Goal: Transaction & Acquisition: Subscribe to service/newsletter

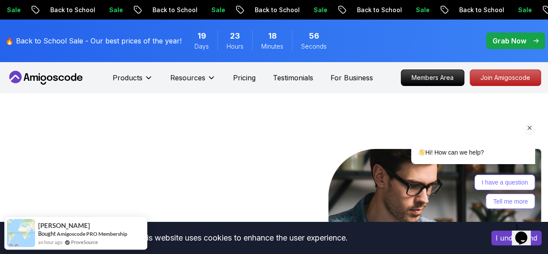
click at [498, 76] on div "Hi! How can we help? I have a question Tell me more" at bounding box center [462, 137] width 156 height 152
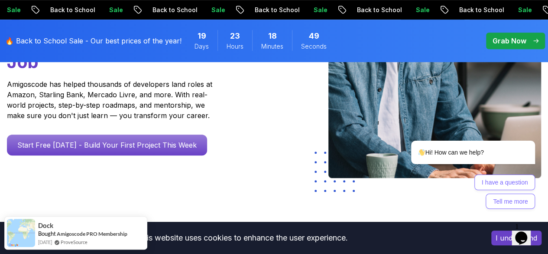
scroll to position [191, 0]
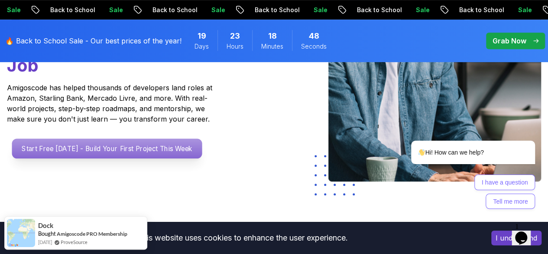
click at [50, 158] on p "Start Free Today - Build Your First Project This Week" at bounding box center [107, 148] width 190 height 20
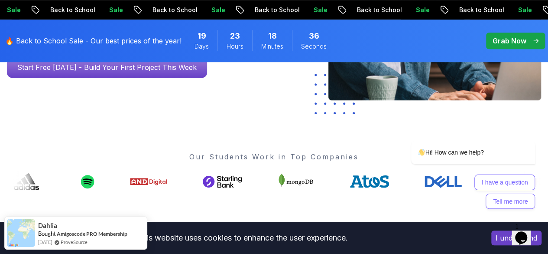
scroll to position [271, 0]
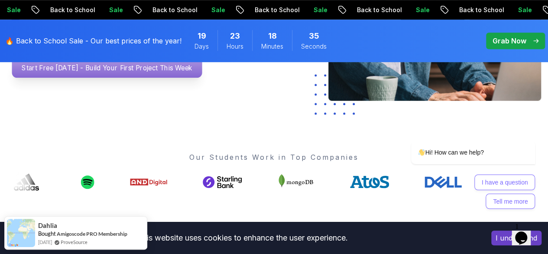
click at [114, 78] on p "Start Free Today - Build Your First Project This Week" at bounding box center [107, 68] width 190 height 20
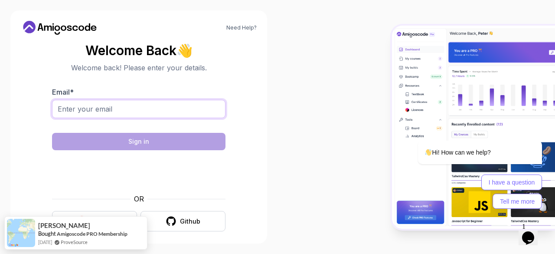
click at [153, 104] on input "Email *" at bounding box center [138, 109] width 173 height 18
type input "maithripanthangi1999@gmail.com"
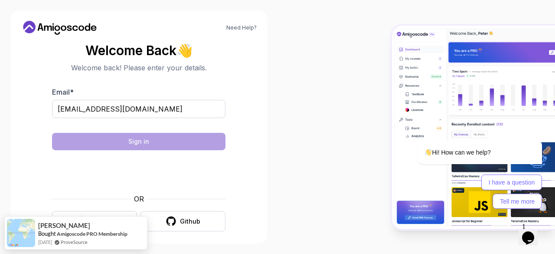
scroll to position [7, 0]
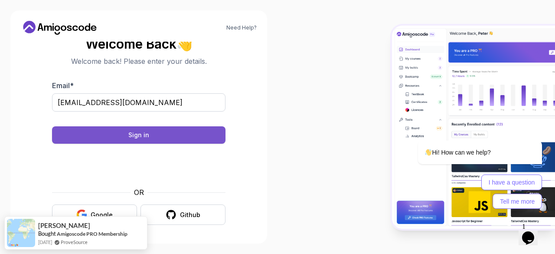
click at [150, 132] on button "Sign in" at bounding box center [138, 134] width 173 height 17
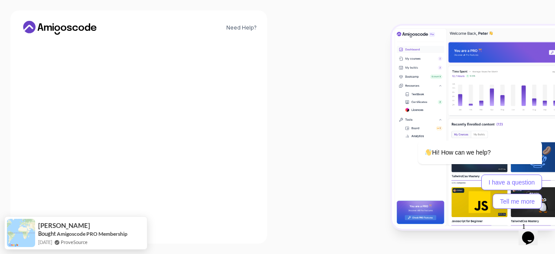
scroll to position [0, 0]
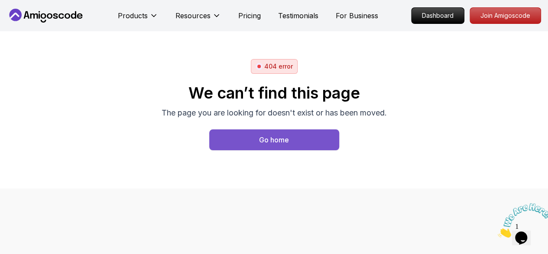
click at [288, 144] on button "Go home" at bounding box center [274, 139] width 130 height 21
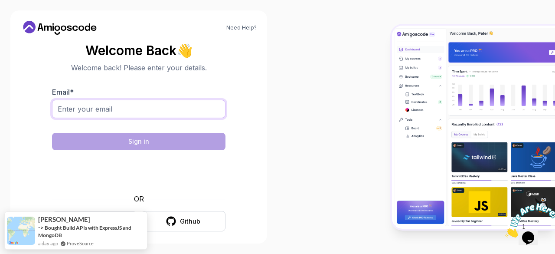
click at [96, 104] on input "Email *" at bounding box center [138, 109] width 173 height 18
type input "[EMAIL_ADDRESS][DOMAIN_NAME]"
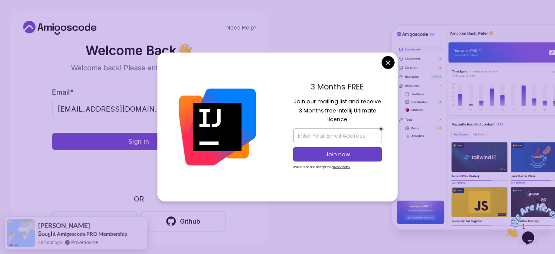
click at [387, 62] on body "Need Help? Welcome Back 👋 Welcome back! Please enter your details. Email * mait…" at bounding box center [277, 127] width 555 height 254
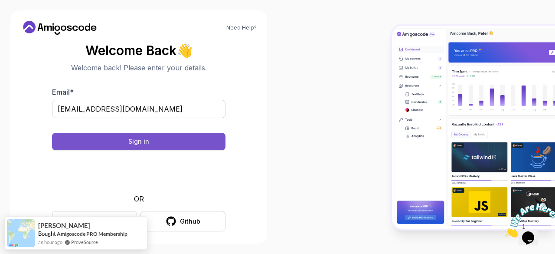
click at [156, 139] on button "Sign in" at bounding box center [138, 141] width 173 height 17
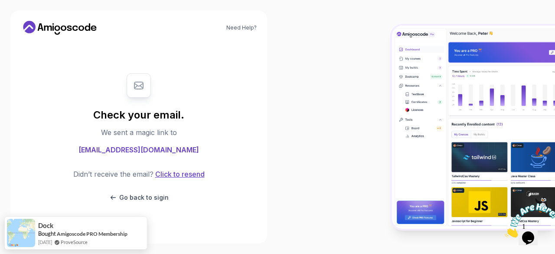
click at [182, 174] on button "Click to resend" at bounding box center [178, 174] width 51 height 10
click at [137, 195] on p "Go back to sigin" at bounding box center [143, 197] width 49 height 9
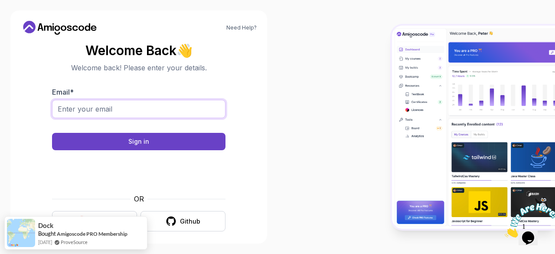
click at [147, 110] on input "Email *" at bounding box center [138, 109] width 173 height 18
type input "maithri0809@gmail.com"
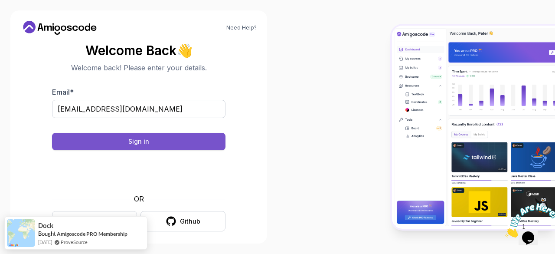
click at [137, 143] on div "Sign in" at bounding box center [138, 141] width 21 height 9
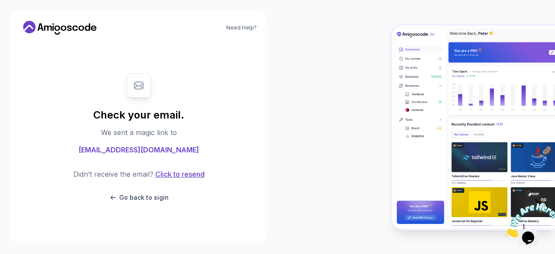
click at [185, 176] on button "Click to resend" at bounding box center [178, 174] width 51 height 10
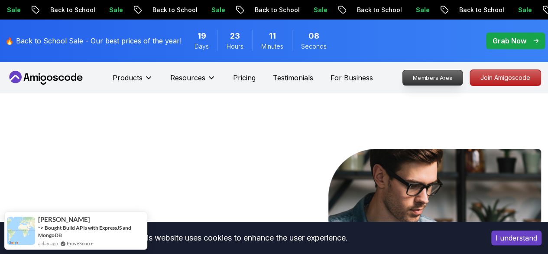
click at [421, 78] on p "Members Area" at bounding box center [433, 77] width 60 height 15
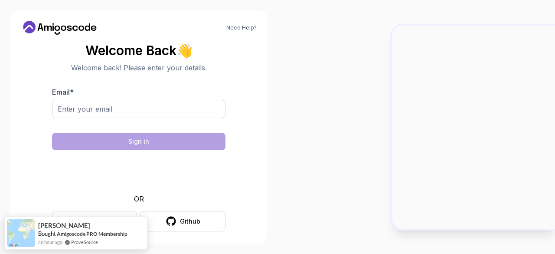
scroll to position [7, 0]
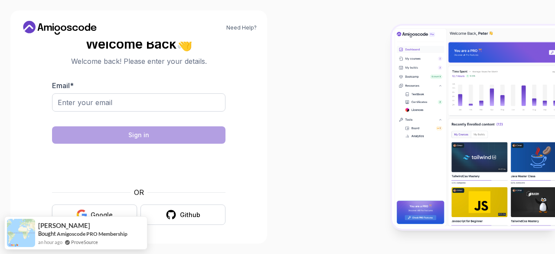
click at [96, 212] on div "Google" at bounding box center [102, 214] width 22 height 9
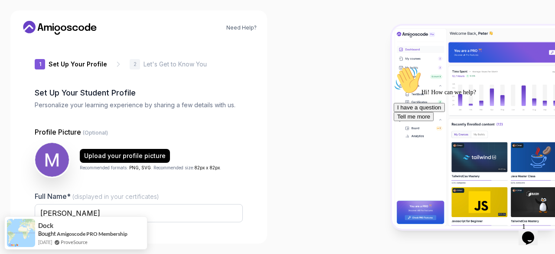
scroll to position [107, 0]
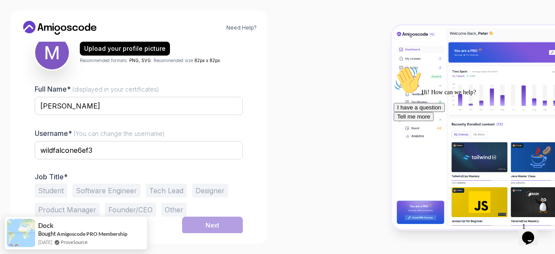
click at [43, 188] on button "Student" at bounding box center [51, 190] width 33 height 14
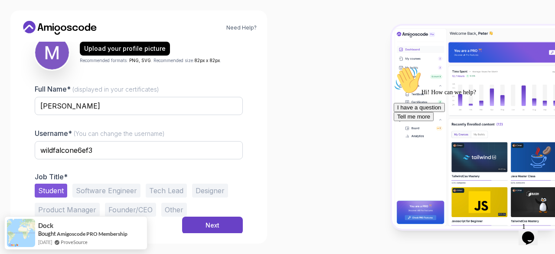
click at [106, 189] on button "Software Engineer" at bounding box center [106, 190] width 68 height 14
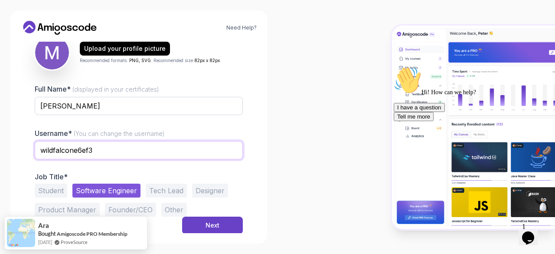
click at [131, 156] on input "wildfalcone6ef3" at bounding box center [139, 150] width 208 height 18
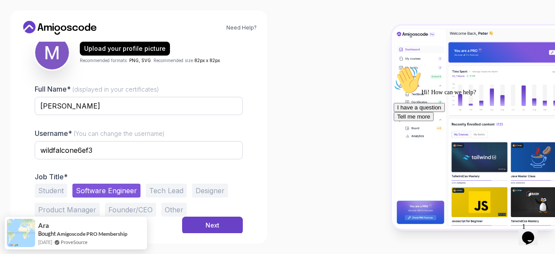
click at [330, 190] on div at bounding box center [415, 127] width 277 height 254
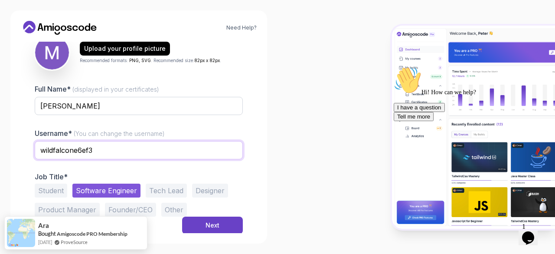
drag, startPoint x: 111, startPoint y: 145, endPoint x: 82, endPoint y: 147, distance: 28.7
click at [82, 147] on input "wildfalcone6ef3" at bounding box center [139, 150] width 208 height 18
type input "wildfalcone6"
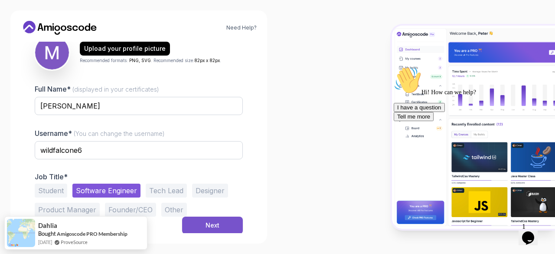
click at [215, 221] on div "Next" at bounding box center [212, 225] width 14 height 9
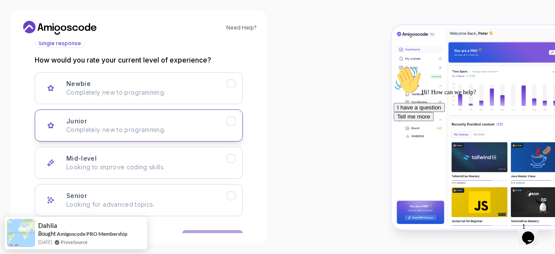
click at [130, 119] on div "Junior Completely new to programming." at bounding box center [146, 125] width 160 height 17
click at [198, 230] on button "Next" at bounding box center [212, 238] width 61 height 17
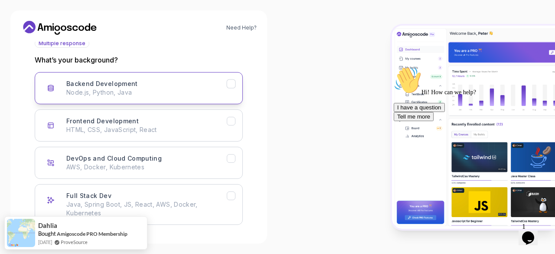
click at [185, 88] on p "Node.js, Python, Java" at bounding box center [146, 92] width 160 height 9
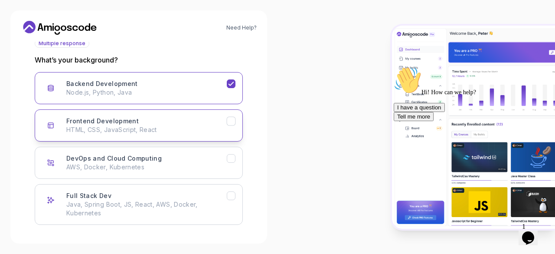
click at [174, 127] on p "HTML, CSS, JavaScript, React" at bounding box center [146, 129] width 160 height 9
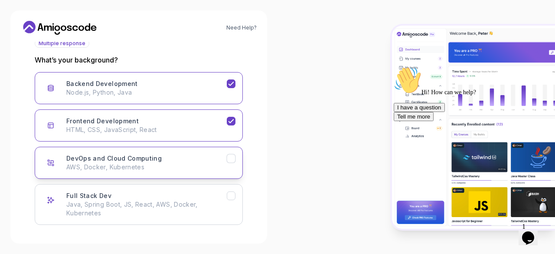
click at [216, 176] on button "DevOps and Cloud Computing AWS, Docker, Kubernetes" at bounding box center [139, 162] width 208 height 32
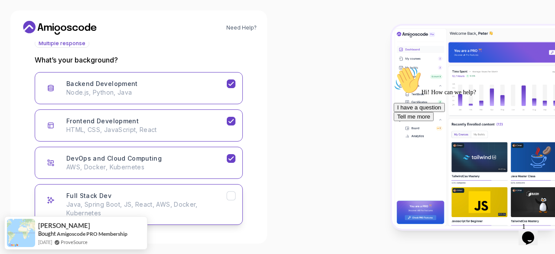
click at [194, 189] on button "Full Stack Dev Java, Spring Boot, JS, React, AWS, Docker, Kubernetes" at bounding box center [139, 204] width 208 height 41
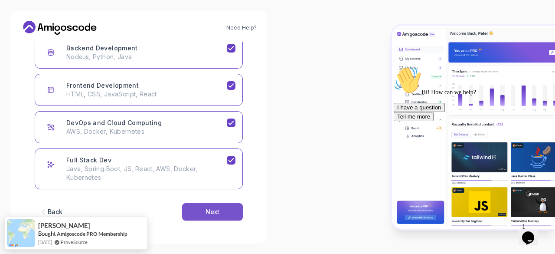
click at [207, 211] on div "Next" at bounding box center [212, 211] width 14 height 9
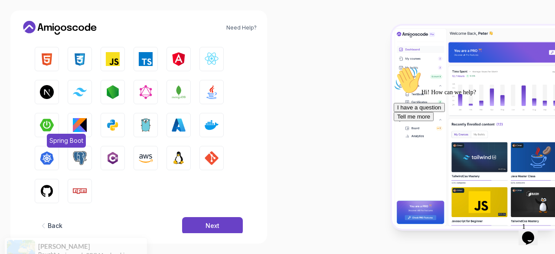
click at [53, 124] on img "button" at bounding box center [47, 125] width 14 height 14
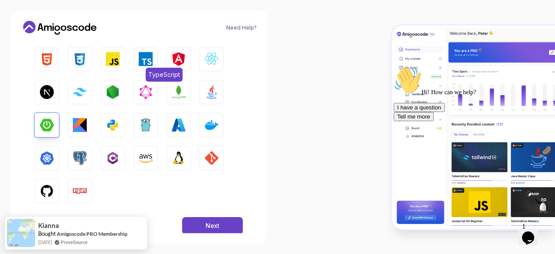
click at [141, 53] on img "button" at bounding box center [146, 59] width 14 height 14
click at [111, 57] on img "button" at bounding box center [113, 59] width 14 height 14
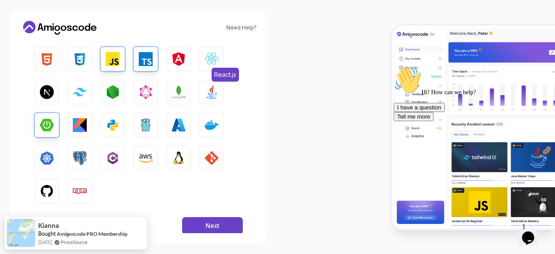
click at [206, 62] on img "button" at bounding box center [212, 59] width 14 height 14
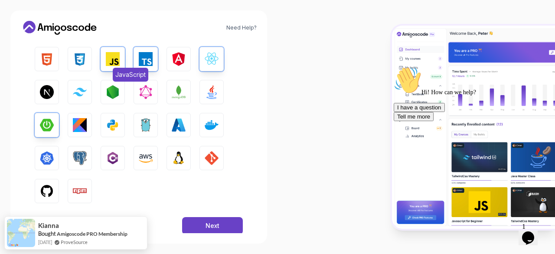
click at [117, 57] on img "button" at bounding box center [113, 59] width 14 height 14
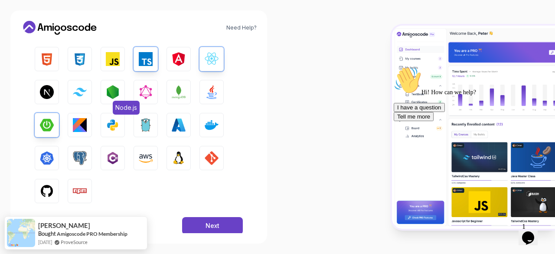
drag, startPoint x: 127, startPoint y: 91, endPoint x: 117, endPoint y: 90, distance: 9.5
click at [117, 90] on div "HTML CSS JavaScript TypeScript Angular React.js Next.js Tailwind CSS Node.js Gr…" at bounding box center [139, 125] width 208 height 156
click at [117, 90] on img "button" at bounding box center [113, 92] width 14 height 14
click at [211, 91] on img "button" at bounding box center [212, 92] width 14 height 14
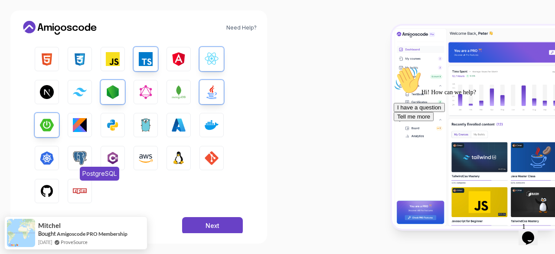
click at [78, 162] on img "button" at bounding box center [80, 158] width 14 height 14
click at [211, 218] on button "Next" at bounding box center [212, 225] width 61 height 17
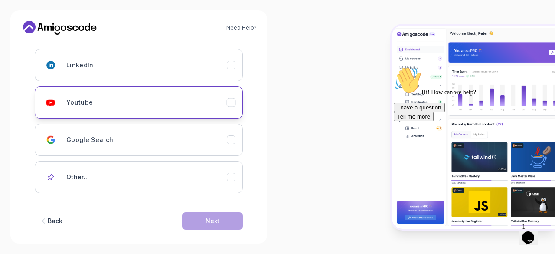
scroll to position [139, 0]
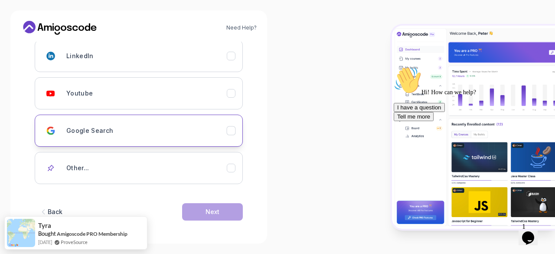
click at [156, 136] on div "Google Search" at bounding box center [146, 130] width 160 height 17
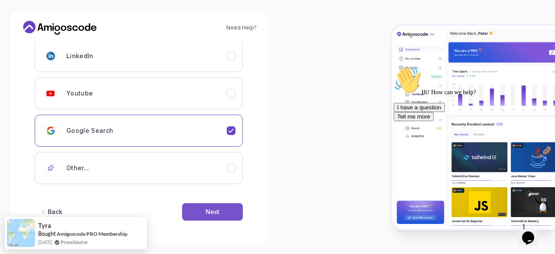
click at [208, 214] on div "Next" at bounding box center [212, 211] width 14 height 9
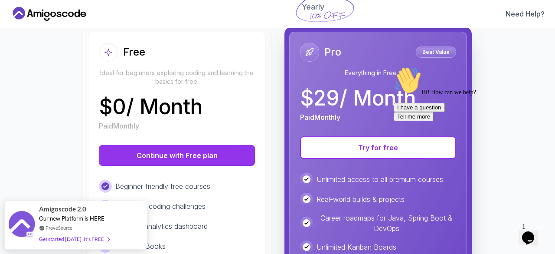
scroll to position [94, 0]
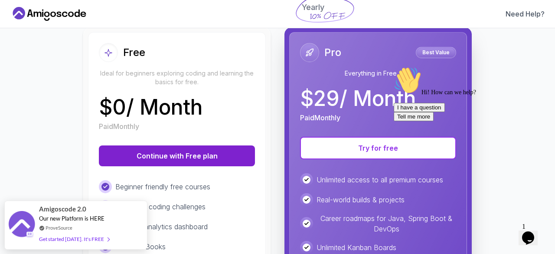
click at [197, 150] on button "Continue with Free plan" at bounding box center [177, 155] width 156 height 21
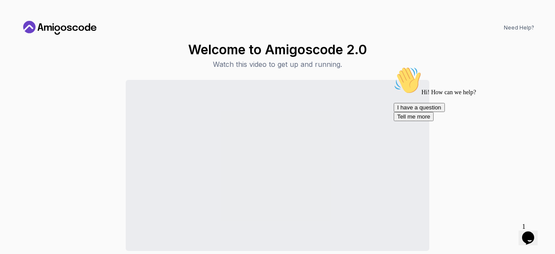
click at [529, 231] on icon "Chat widget" at bounding box center [528, 237] width 12 height 13
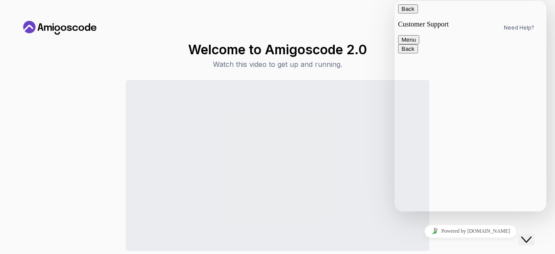
click at [178, 61] on div "Welcome to Amigoscode 2.0 Watch this video to get up and running. Continue to D…" at bounding box center [277, 164] width 513 height 244
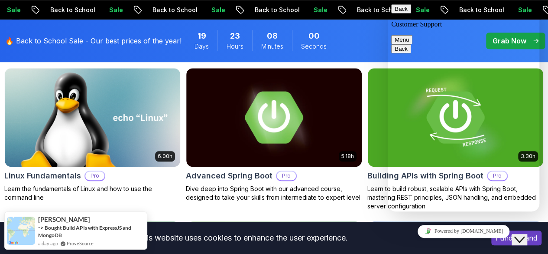
scroll to position [319, 0]
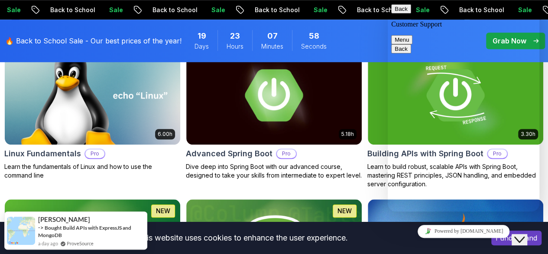
click at [525, 234] on icon "Close Chat This icon closes the chat window." at bounding box center [519, 239] width 10 height 10
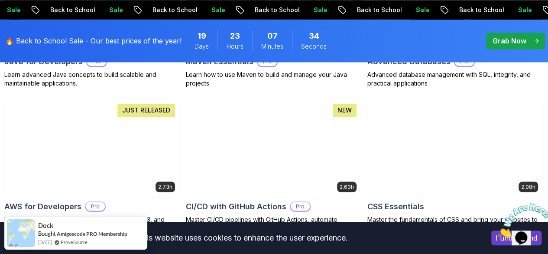
scroll to position [709, 0]
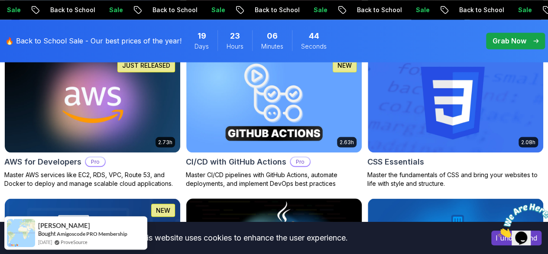
scroll to position [739, 0]
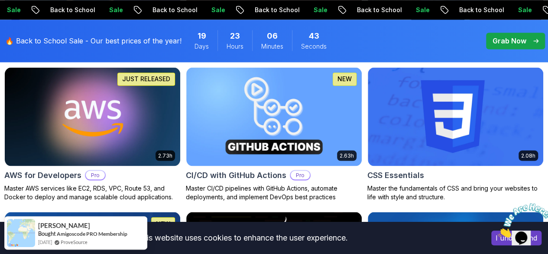
click at [407, 9] on p "Sale" at bounding box center [421, 10] width 28 height 9
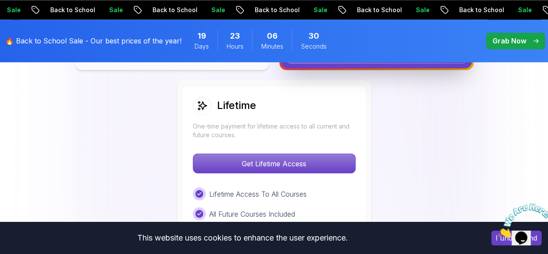
scroll to position [659, 0]
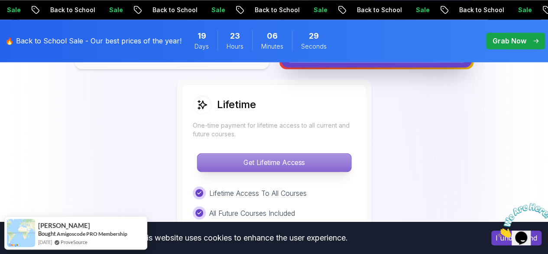
click at [276, 161] on p "Get Lifetime Access" at bounding box center [274, 162] width 154 height 18
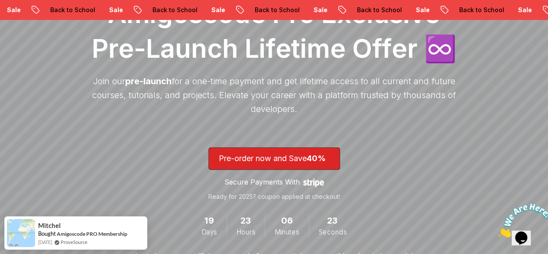
scroll to position [141, 0]
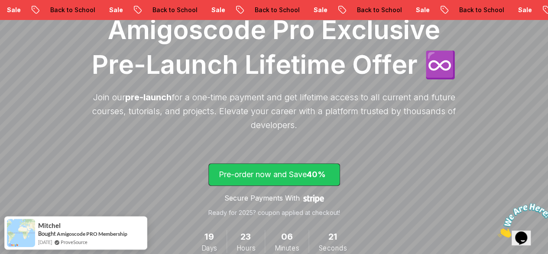
click at [258, 175] on p "Pre-order now and Save 40%" at bounding box center [274, 174] width 111 height 12
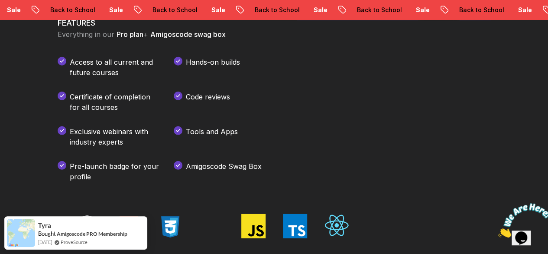
scroll to position [1099, 0]
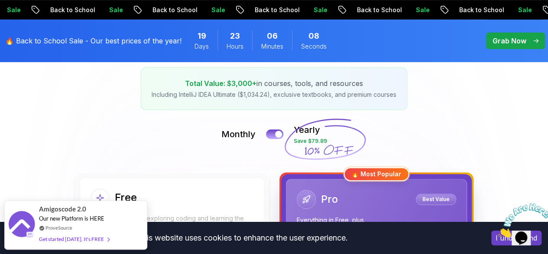
scroll to position [108, 0]
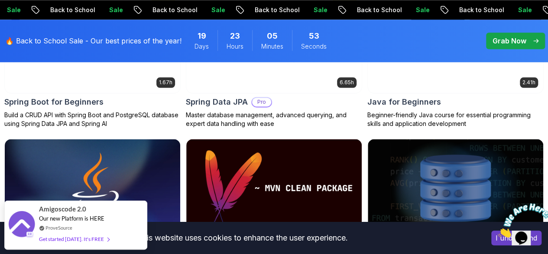
scroll to position [524, 0]
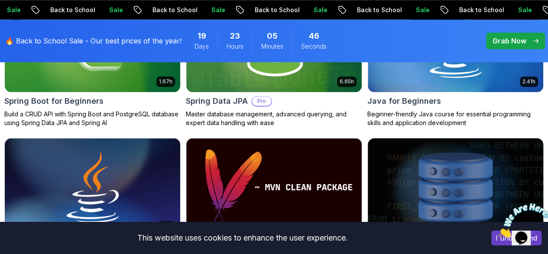
click at [475, 150] on img at bounding box center [456, 186] width 184 height 103
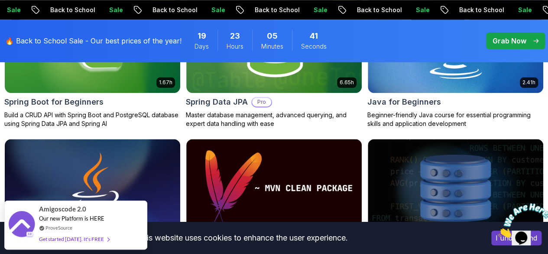
scroll to position [524, 0]
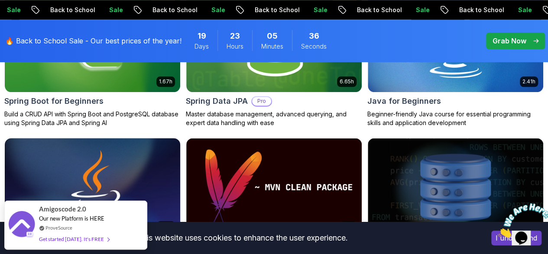
click at [185, 139] on img at bounding box center [92, 186] width 184 height 103
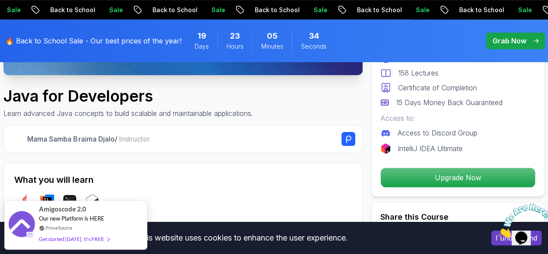
scroll to position [241, 0]
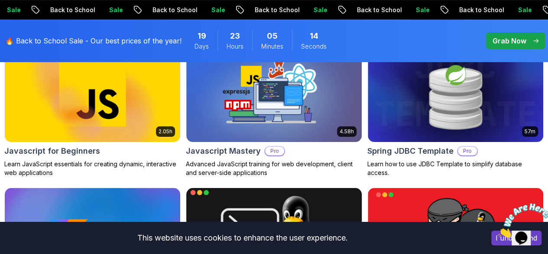
scroll to position [1800, 0]
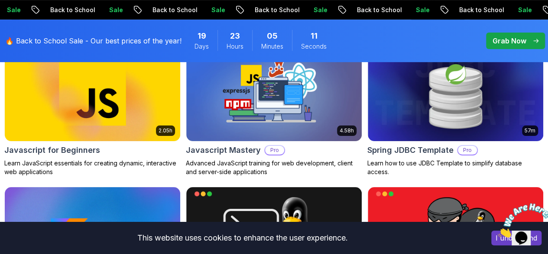
drag, startPoint x: 374, startPoint y: 130, endPoint x: 542, endPoint y: 171, distance: 173.6
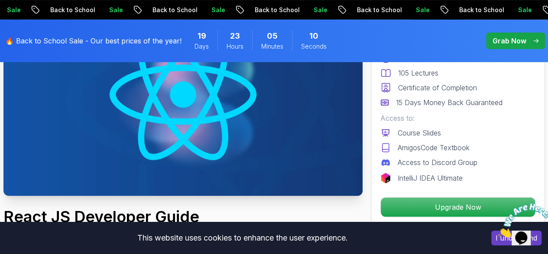
scroll to position [121, 0]
